Goal: Navigation & Orientation: Find specific page/section

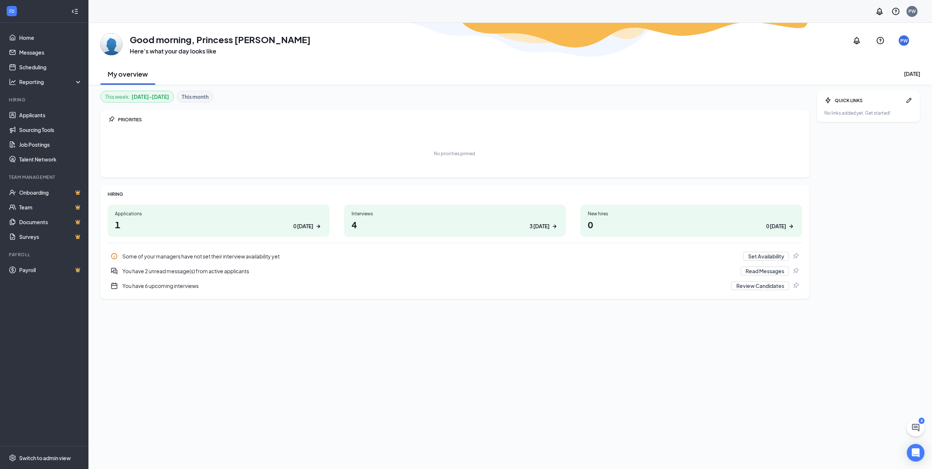
click at [546, 228] on div "3 today" at bounding box center [539, 226] width 20 height 8
click at [279, 219] on h1 "1 0 today" at bounding box center [218, 224] width 207 height 13
click at [760, 231] on div "New hires 0 0 today" at bounding box center [691, 220] width 222 height 32
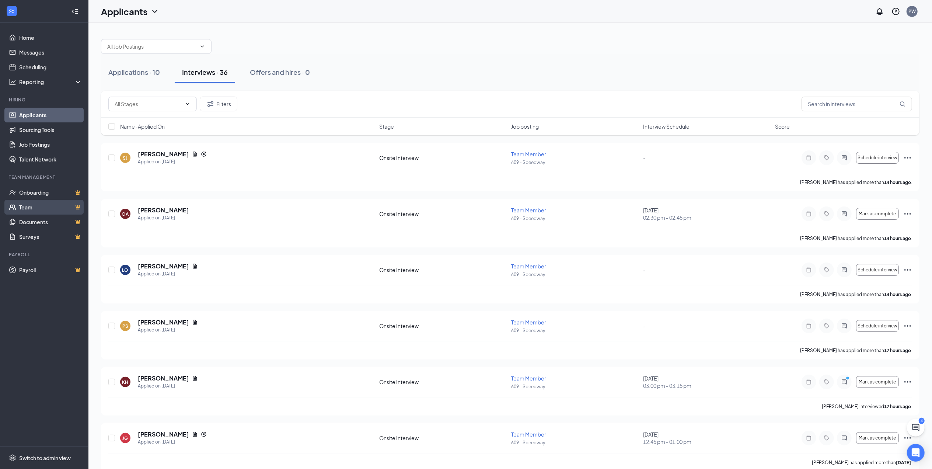
click at [50, 205] on link "Team" at bounding box center [50, 207] width 63 height 15
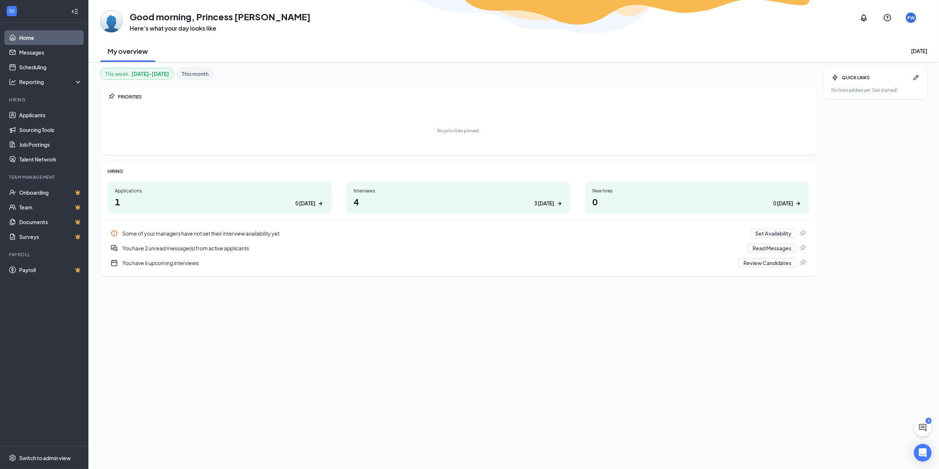
click at [669, 201] on h1 "0 0 [DATE]" at bounding box center [697, 201] width 209 height 13
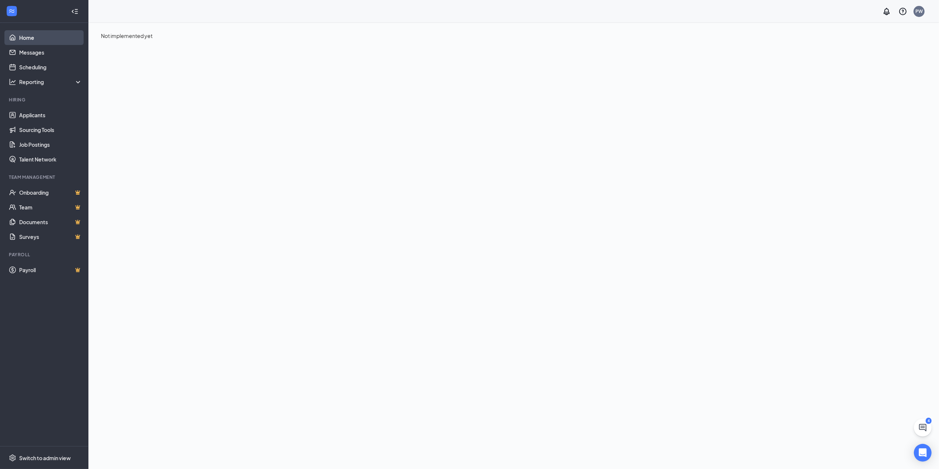
click at [34, 37] on link "Home" at bounding box center [50, 37] width 63 height 15
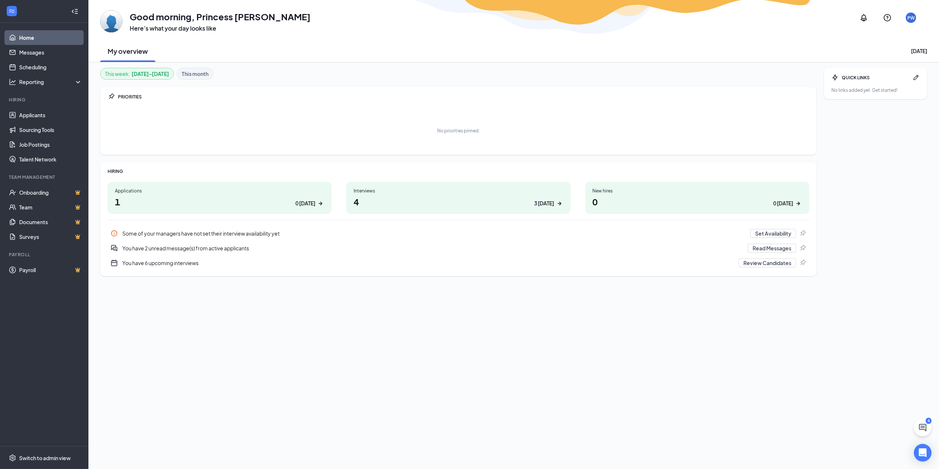
click at [296, 199] on h1 "1 0 today" at bounding box center [219, 201] width 209 height 13
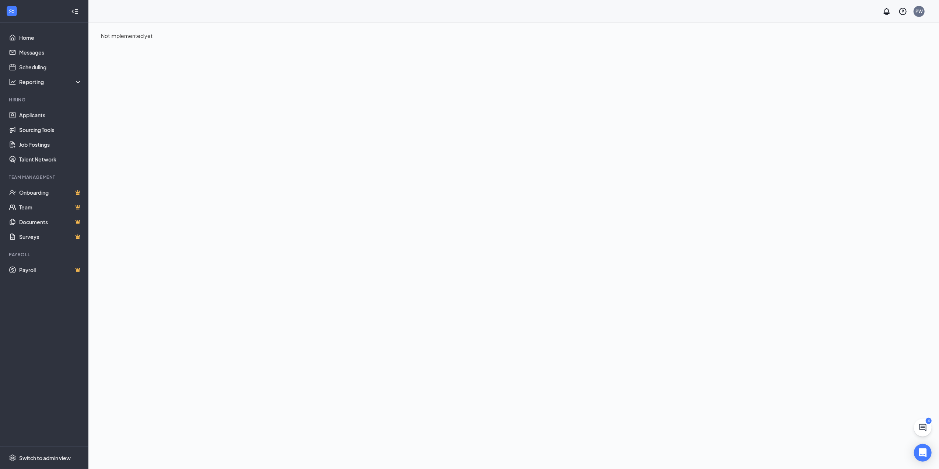
click at [17, 28] on ul "Home Messages Scheduling Reporting Hiring Applicants Sourcing Tools Job Posting…" at bounding box center [44, 234] width 88 height 423
click at [19, 42] on link "Home" at bounding box center [50, 37] width 63 height 15
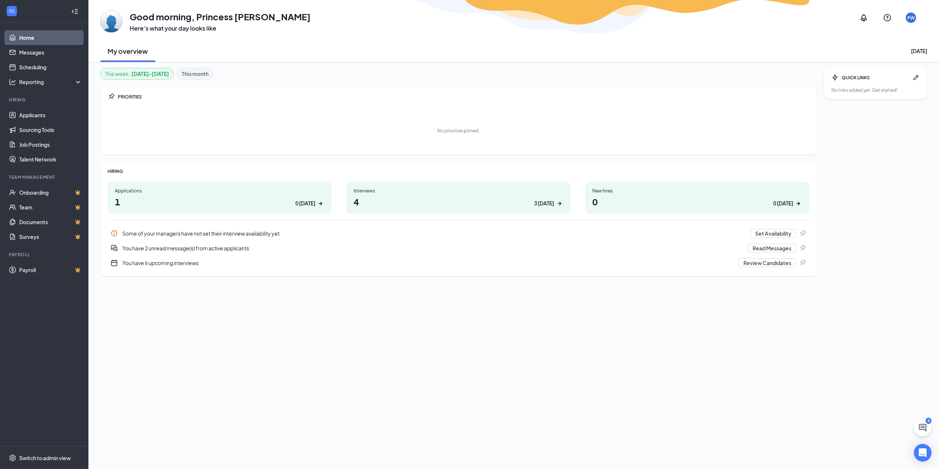
click at [459, 211] on div "Interviews 4 3 today" at bounding box center [458, 198] width 224 height 32
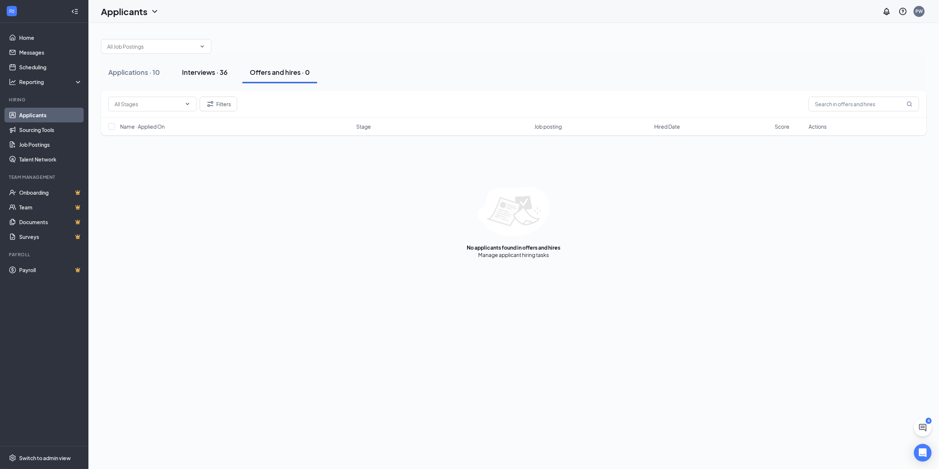
click at [183, 71] on div "Interviews · 36" at bounding box center [205, 71] width 46 height 9
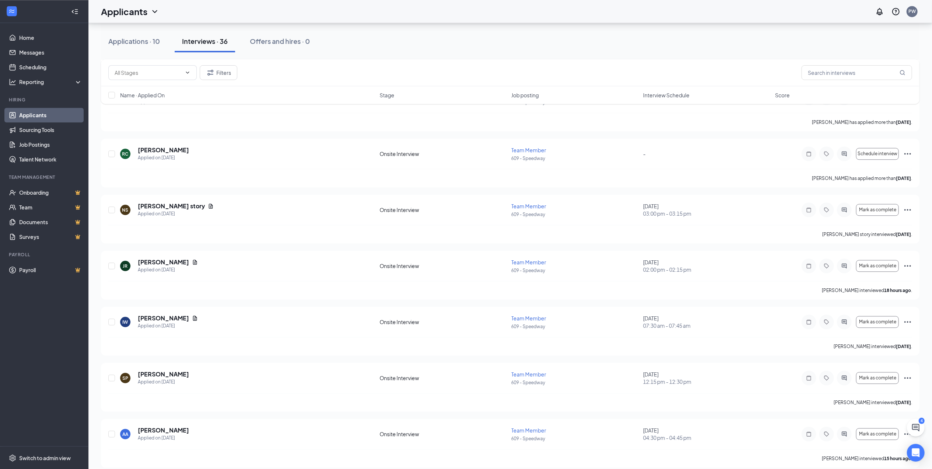
scroll to position [1696, 0]
